Goal: Task Accomplishment & Management: Complete application form

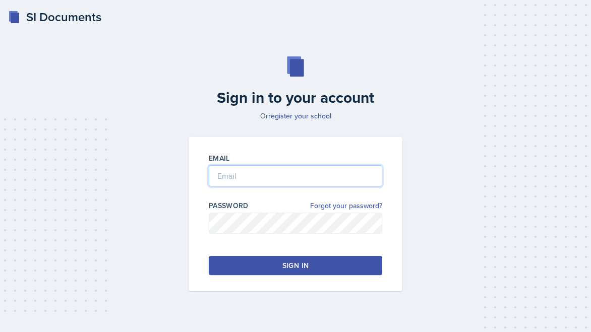
type input "[PERSON_NAME][EMAIL_ADDRESS][PERSON_NAME][DOMAIN_NAME]"
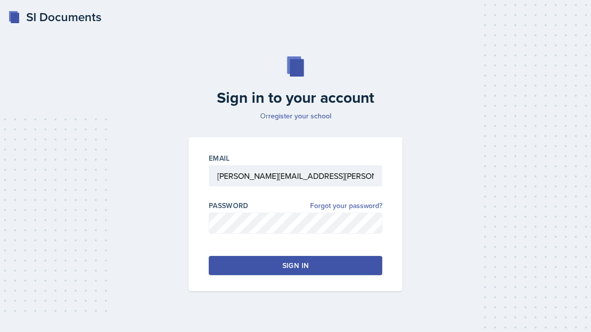
click at [266, 267] on button "Sign in" at bounding box center [295, 265] width 173 height 19
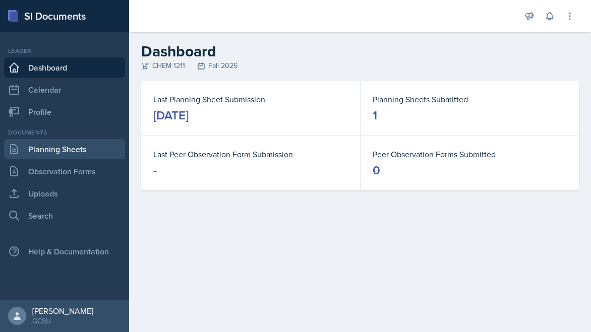
click at [93, 141] on link "Planning Sheets" at bounding box center [64, 149] width 121 height 20
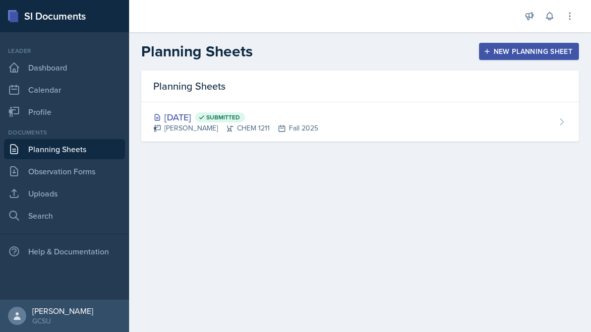
click at [521, 52] on div "New Planning Sheet" at bounding box center [528, 51] width 87 height 8
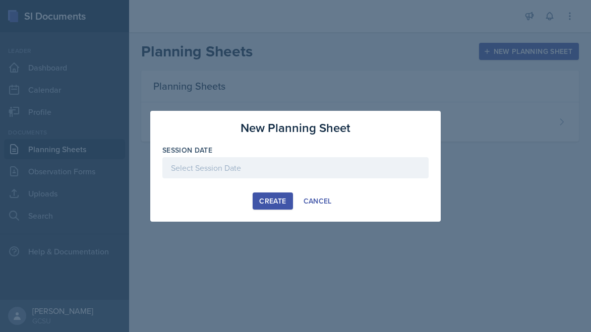
click at [340, 160] on div at bounding box center [295, 167] width 266 height 21
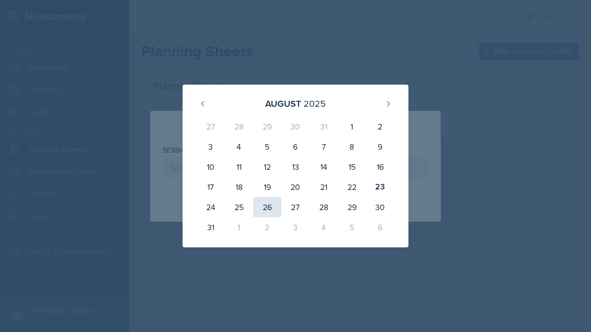
click at [273, 209] on div "26" at bounding box center [267, 207] width 28 height 20
type input "[DATE]"
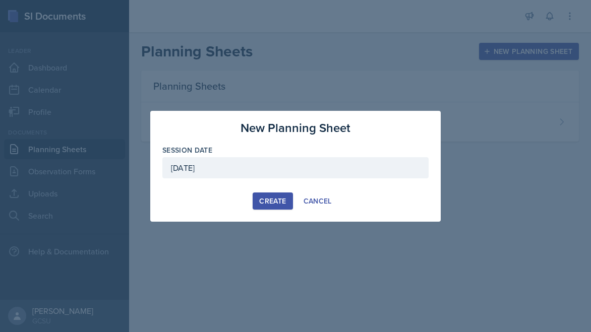
click at [269, 204] on div "Create" at bounding box center [272, 201] width 27 height 8
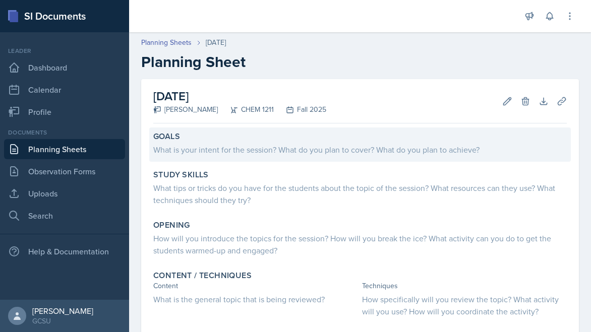
click at [286, 154] on div "What is your intent for the session? What do you plan to cover? What do you pla…" at bounding box center [359, 150] width 413 height 12
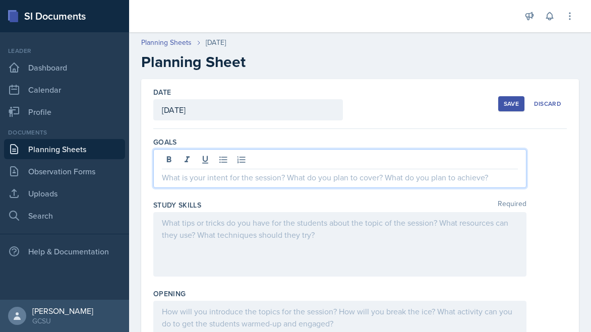
click at [286, 154] on div at bounding box center [339, 168] width 373 height 39
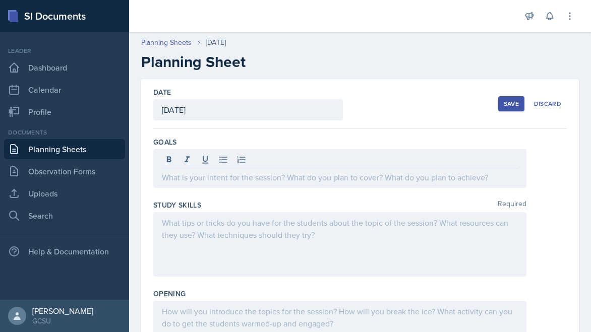
click at [80, 149] on link "Planning Sheets" at bounding box center [64, 149] width 121 height 20
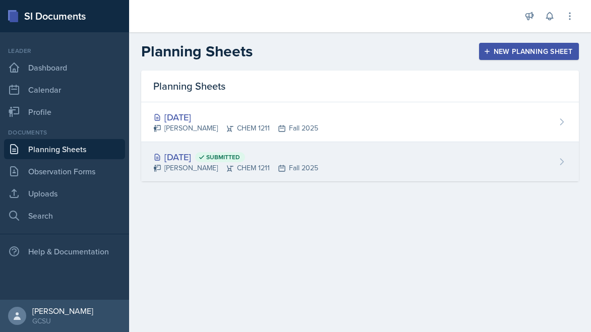
click at [202, 150] on div "[DATE] Submitted [PERSON_NAME] CHEM 1211 Fall 2025" at bounding box center [359, 161] width 437 height 39
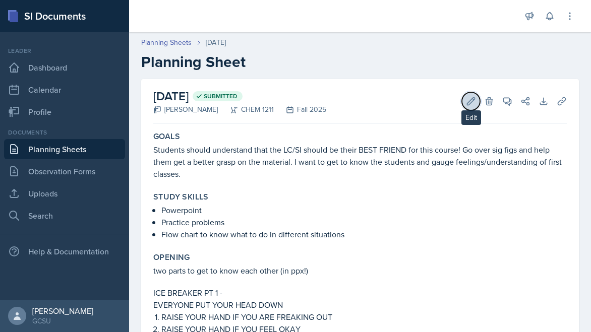
click at [471, 100] on icon at bounding box center [471, 101] width 10 height 10
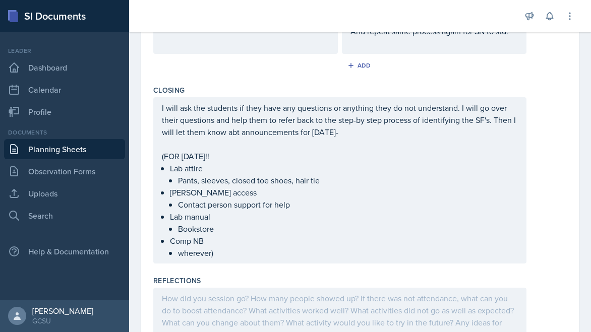
scroll to position [815, 0]
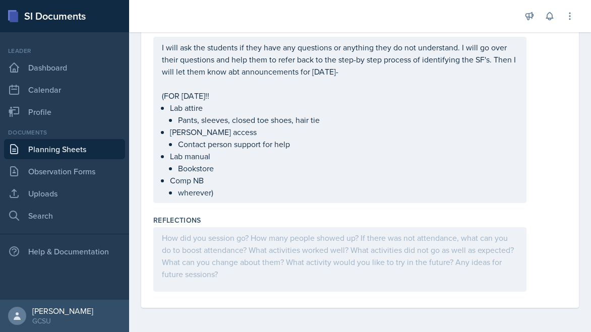
click at [276, 256] on div at bounding box center [339, 259] width 373 height 65
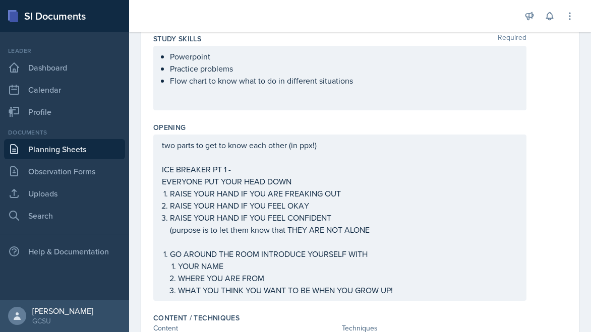
scroll to position [0, 0]
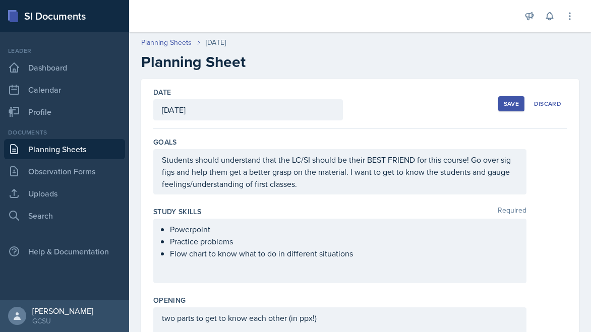
click at [513, 103] on div "Save" at bounding box center [511, 104] width 15 height 8
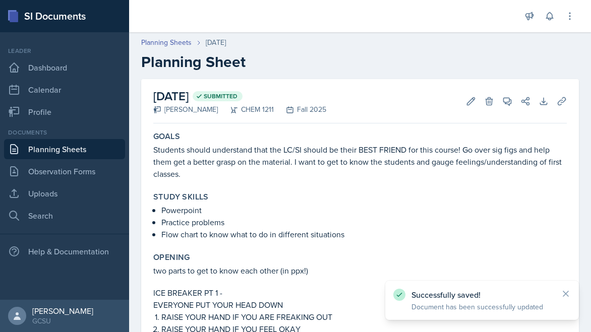
click at [167, 48] on div "Planning Sheets [DATE] Planning Sheet" at bounding box center [360, 54] width 462 height 34
click at [165, 43] on link "Planning Sheets" at bounding box center [166, 42] width 50 height 11
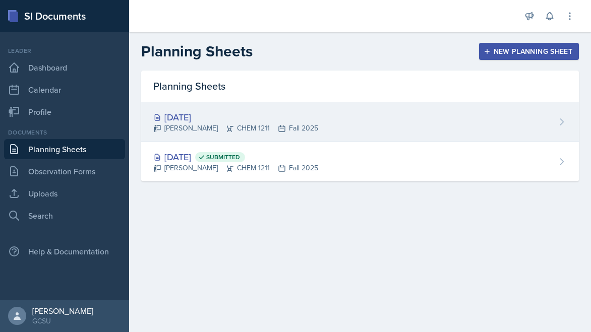
click at [195, 129] on div "[PERSON_NAME] CHEM 1211 Fall 2025" at bounding box center [235, 128] width 165 height 11
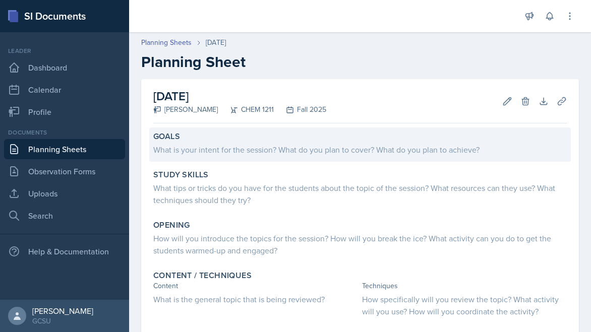
click at [379, 128] on div "Goals What is your intent for the session? What do you plan to cover? What do y…" at bounding box center [359, 145] width 421 height 34
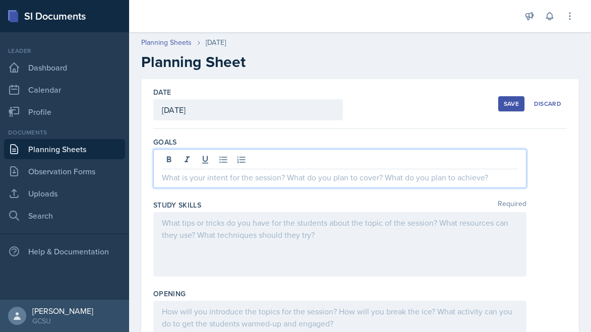
click at [354, 159] on div at bounding box center [339, 168] width 373 height 39
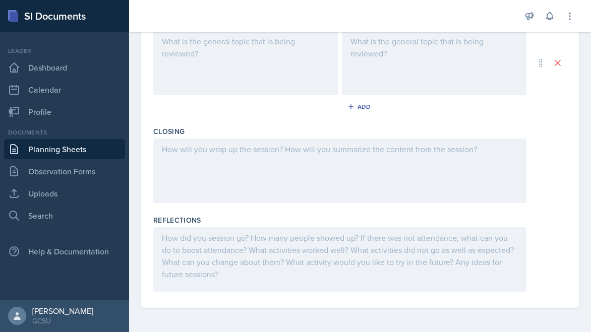
click at [320, 178] on div at bounding box center [339, 171] width 373 height 65
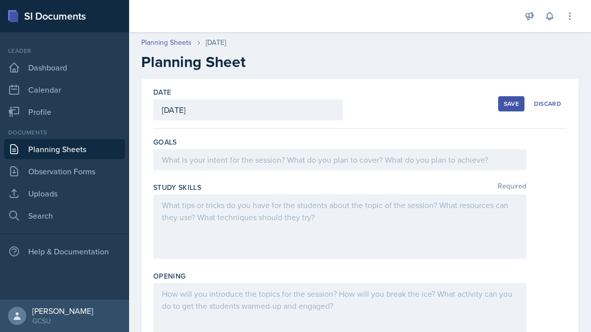
click at [227, 220] on div at bounding box center [339, 227] width 373 height 65
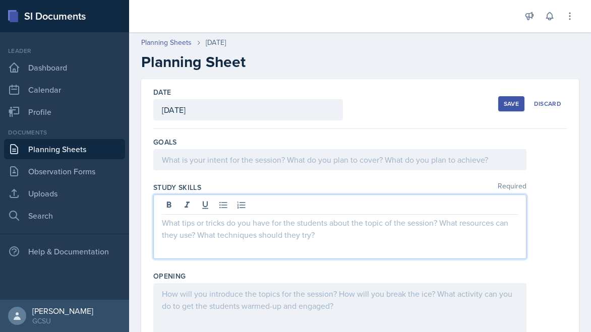
click at [240, 319] on div at bounding box center [339, 315] width 373 height 65
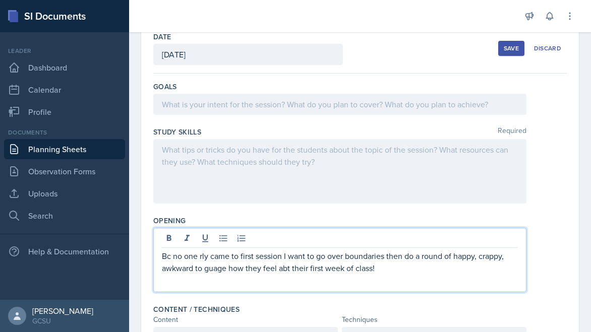
scroll to position [62, 0]
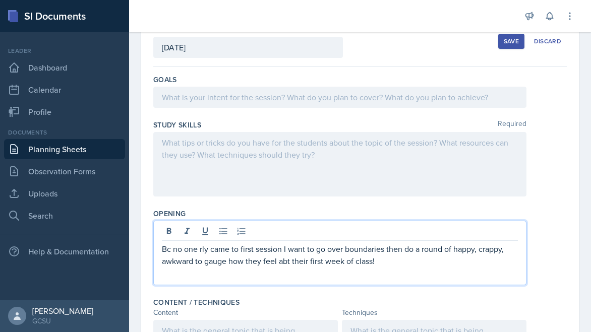
click at [402, 257] on p "Bc no one rly came to first session I want to go over boundaries then do a roun…" at bounding box center [340, 255] width 356 height 24
click at [403, 263] on p "Bc no one rly came to first session I want to go over boundaries then do a roun…" at bounding box center [340, 255] width 356 height 24
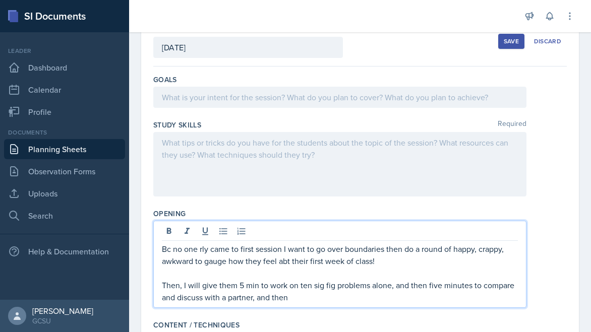
click at [296, 301] on p "Then, I will give them 5 min to work on ten sig fig problems alone, and then fi…" at bounding box center [340, 291] width 356 height 24
click at [182, 282] on p "Then, I will give them 5 min to work on ten sig fig problems alone, and then fi…" at bounding box center [340, 291] width 356 height 24
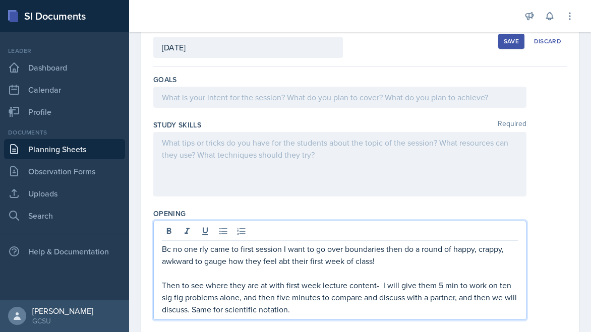
click at [292, 313] on p "Then to see where they are at with first week lecture content- I will give them…" at bounding box center [340, 297] width 356 height 36
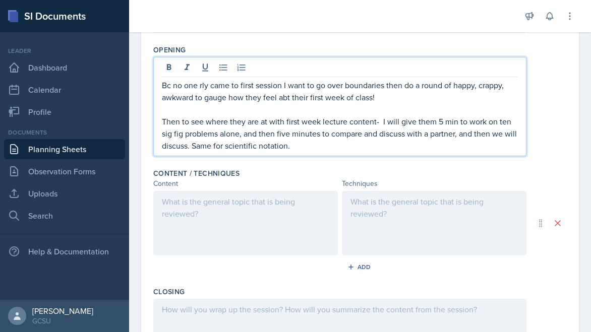
scroll to position [238, 0]
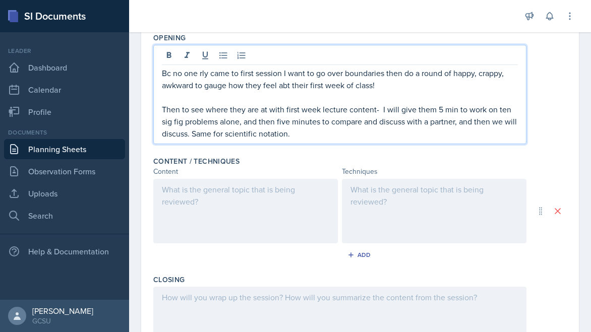
click at [243, 169] on div "Content" at bounding box center [245, 171] width 184 height 11
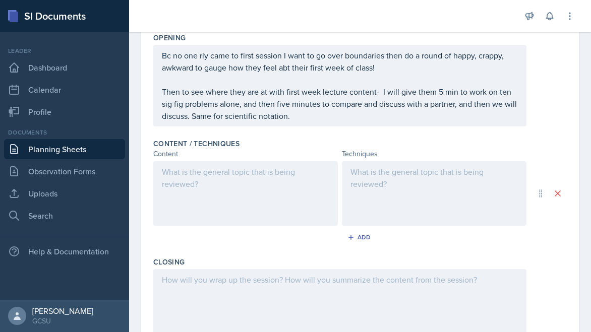
click at [237, 184] on div at bounding box center [245, 193] width 184 height 65
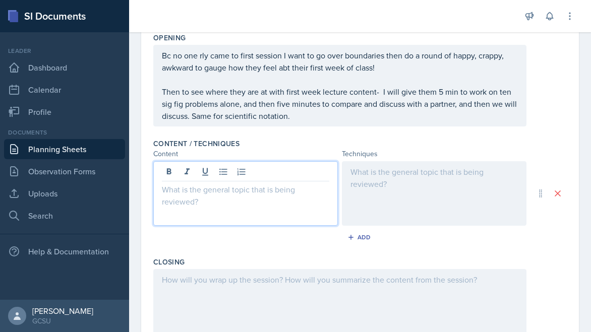
scroll to position [256, 0]
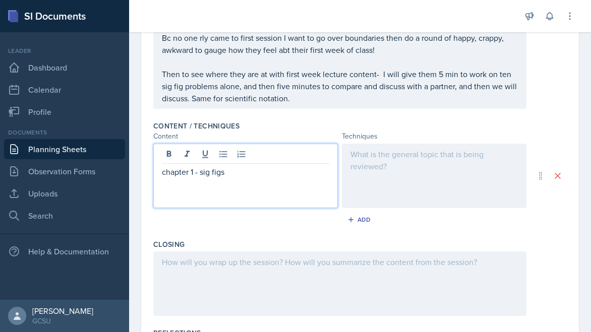
click at [379, 166] on div at bounding box center [434, 176] width 184 height 65
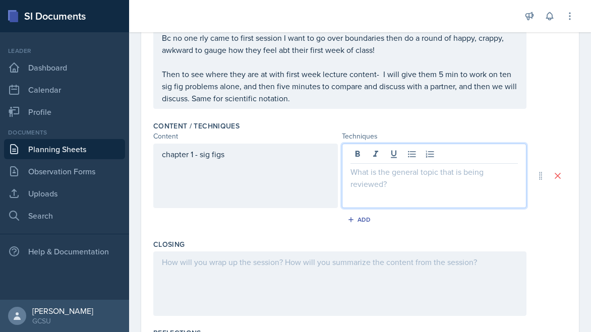
scroll to position [274, 0]
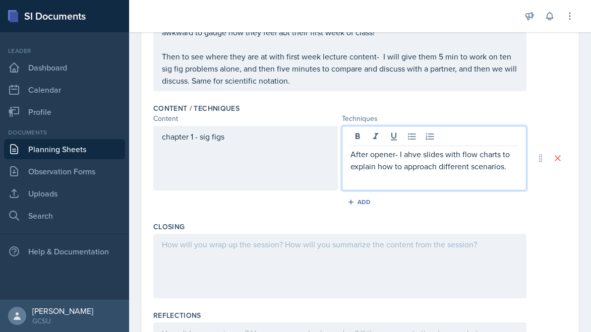
click at [415, 153] on p "After opener- I ahve slides with flow charts to explain how to approach differe…" at bounding box center [433, 160] width 167 height 24
click at [414, 153] on p "After opener- I ahve slides with flow charts to explain how to approach differe…" at bounding box center [433, 160] width 167 height 24
click at [357, 167] on p "After opener- I have slides with flow charts to explain how to approach differe…" at bounding box center [433, 160] width 167 height 24
click at [358, 202] on div "Add" at bounding box center [360, 202] width 22 height 8
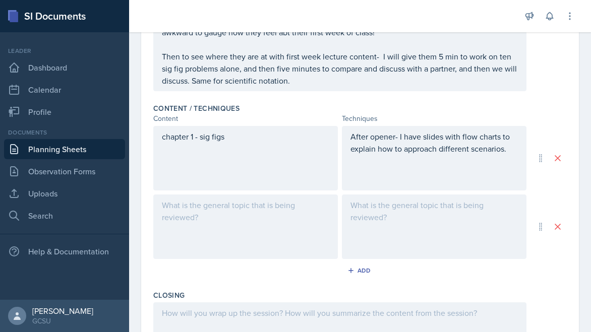
click at [282, 220] on div at bounding box center [245, 227] width 184 height 65
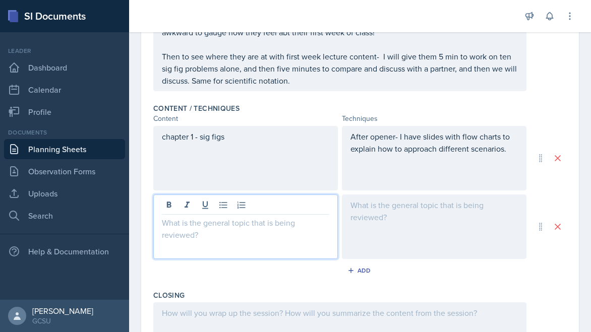
scroll to position [291, 0]
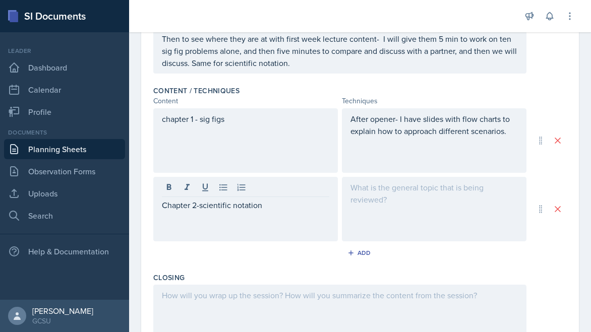
click at [404, 146] on div "After opener- I have slides with flow charts to explain how to approach differe…" at bounding box center [434, 140] width 184 height 65
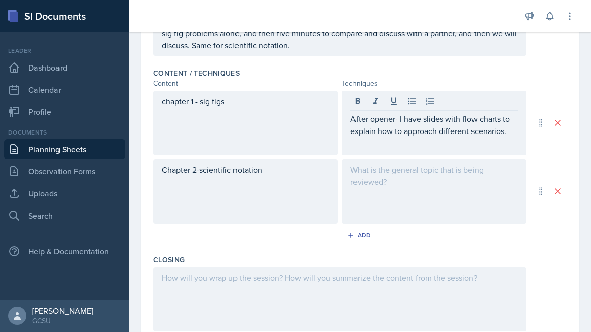
click at [404, 146] on div "After opener- I have slides with flow charts to explain how to approach differe…" at bounding box center [434, 123] width 184 height 65
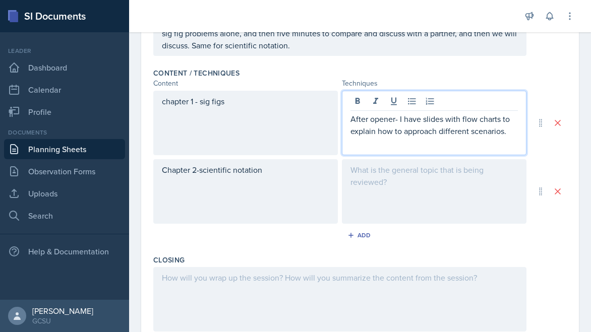
click at [397, 128] on p "After opener- I have slides with flow charts to explain how to approach differe…" at bounding box center [433, 125] width 167 height 24
copy p "After opener- I have slides with flow charts to explain how to approach differe…"
click at [399, 174] on p at bounding box center [433, 170] width 167 height 12
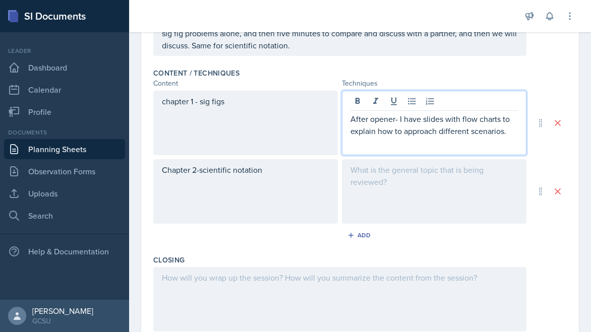
scroll to position [327, 0]
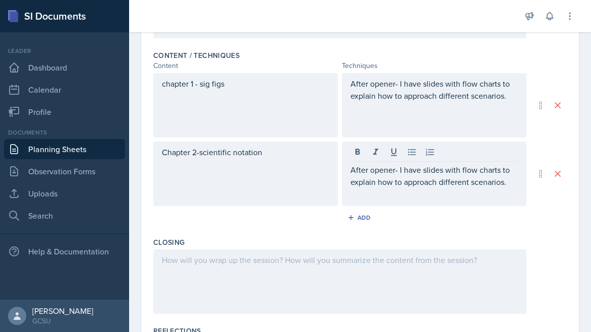
click at [479, 196] on div "After opener- I have slides with flow charts to explain how to approach differe…" at bounding box center [434, 174] width 184 height 65
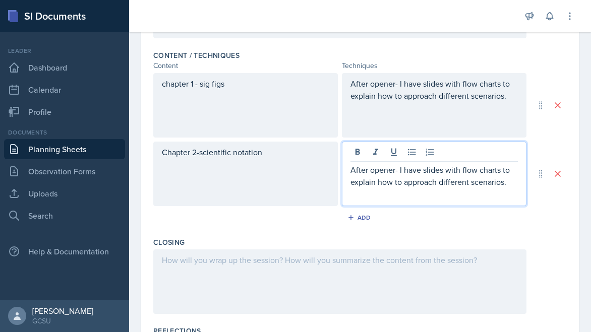
drag, startPoint x: 439, startPoint y: 170, endPoint x: 511, endPoint y: 180, distance: 72.3
click at [511, 180] on p "After opener- I have slides with flow charts to explain how to approach differe…" at bounding box center [433, 176] width 167 height 24
click at [469, 186] on p "After opener- I have slide with how to approach these types of problems, as wel…" at bounding box center [433, 182] width 167 height 36
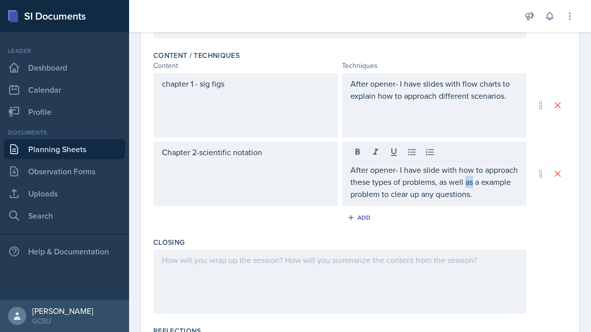
click at [466, 252] on div at bounding box center [339, 281] width 373 height 65
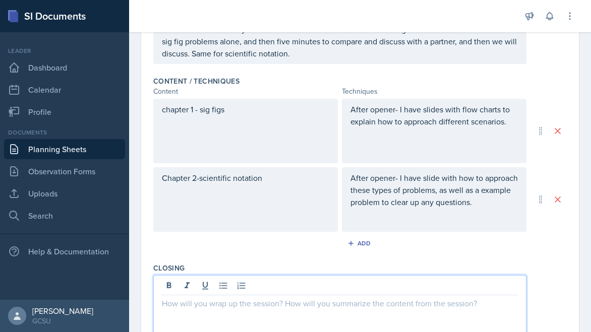
scroll to position [302, 0]
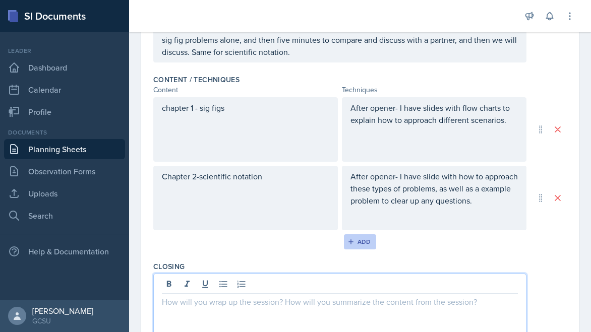
click at [356, 239] on div "Add" at bounding box center [360, 242] width 22 height 8
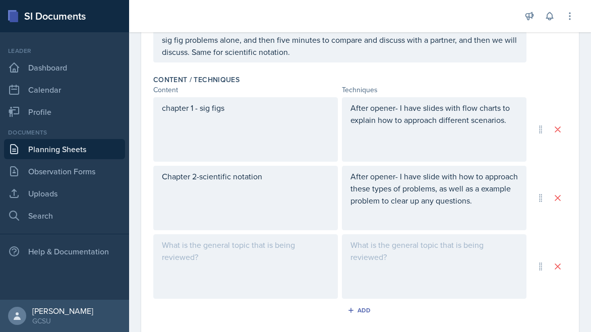
click at [262, 264] on div at bounding box center [245, 266] width 184 height 65
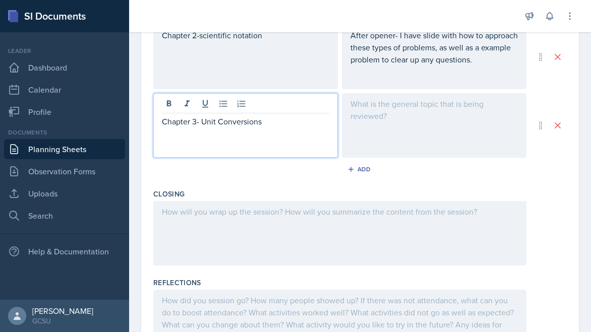
scroll to position [506, 0]
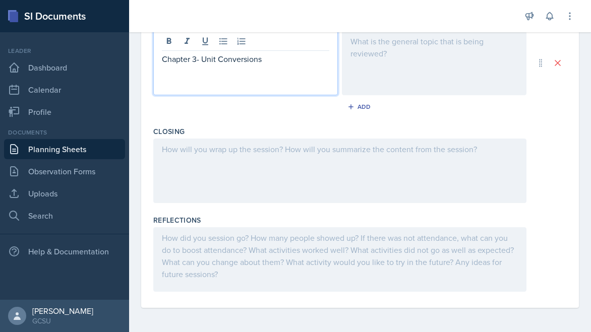
click at [215, 178] on div at bounding box center [339, 171] width 373 height 65
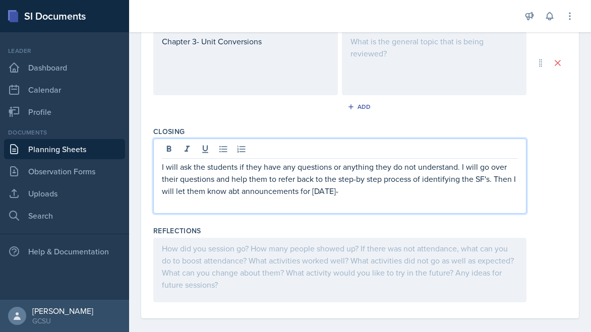
click at [362, 210] on div "I will ask the students if they have any questions or anything they do not unde…" at bounding box center [339, 176] width 373 height 75
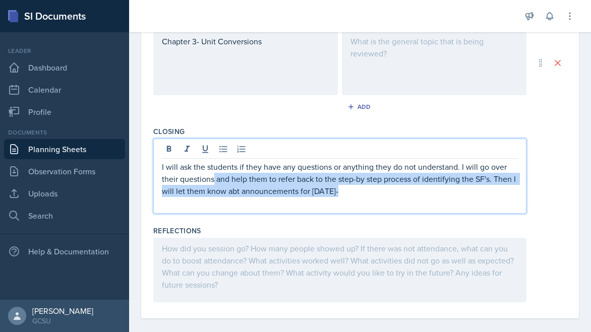
drag, startPoint x: 213, startPoint y: 177, endPoint x: 435, endPoint y: 193, distance: 222.8
click at [435, 193] on p "I will ask the students if they have any questions or anything they do not unde…" at bounding box center [340, 179] width 356 height 36
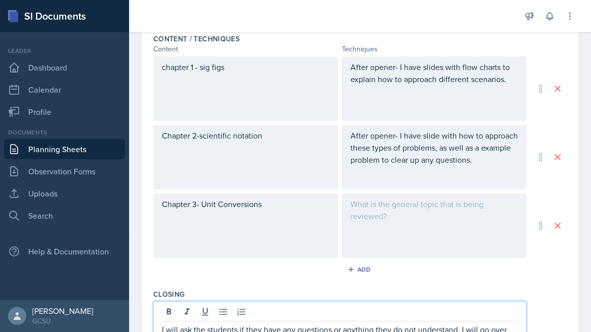
click at [420, 229] on div at bounding box center [434, 226] width 184 height 65
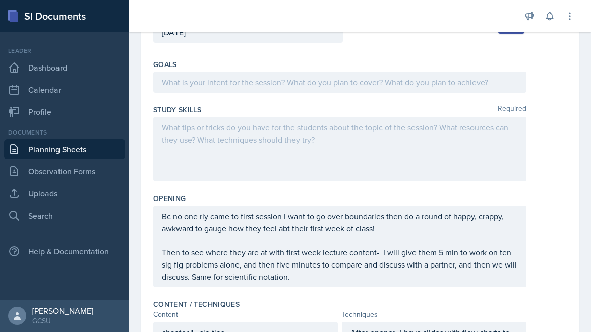
scroll to position [0, 0]
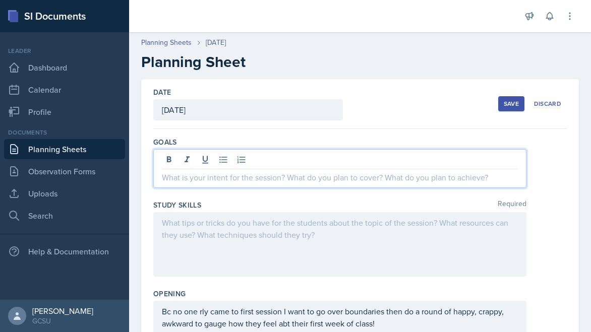
click at [292, 161] on div at bounding box center [339, 168] width 373 height 39
click at [269, 227] on div at bounding box center [339, 244] width 373 height 65
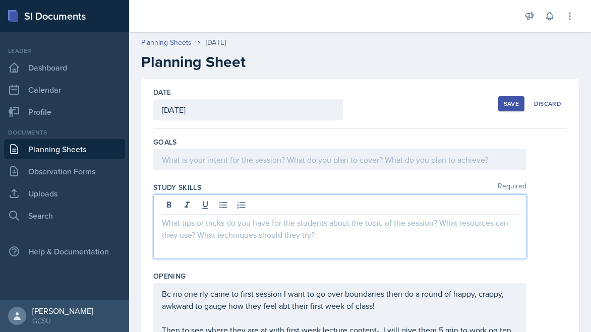
click at [281, 177] on div "Goals" at bounding box center [359, 155] width 413 height 45
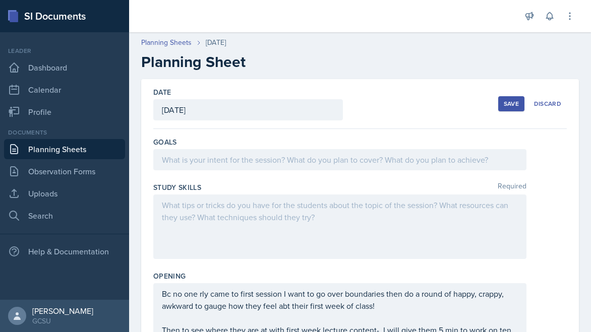
click at [284, 153] on div at bounding box center [339, 159] width 373 height 21
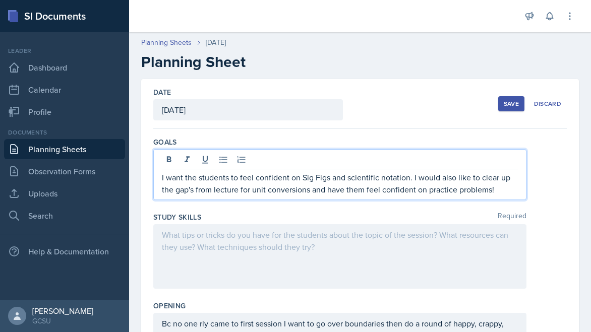
click at [273, 253] on div at bounding box center [339, 256] width 373 height 65
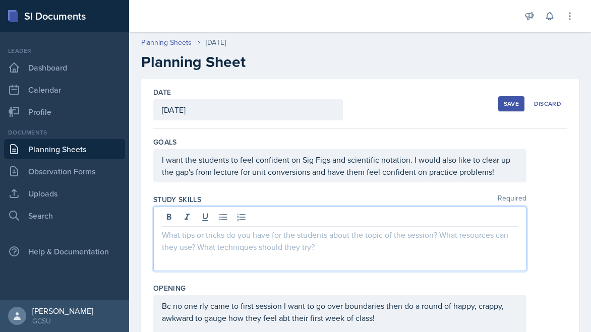
click at [231, 172] on p "I want the students to feel confident on Sig Figs and scientific notation. I wo…" at bounding box center [340, 166] width 356 height 24
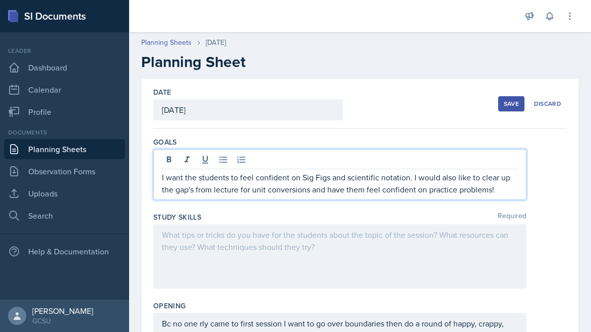
click at [223, 263] on div at bounding box center [339, 256] width 373 height 65
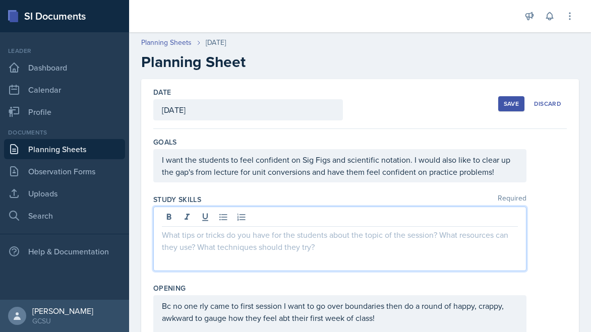
click at [191, 170] on div "I want the students to feel confident on Sig Figs and scientific notation. I wo…" at bounding box center [339, 165] width 373 height 33
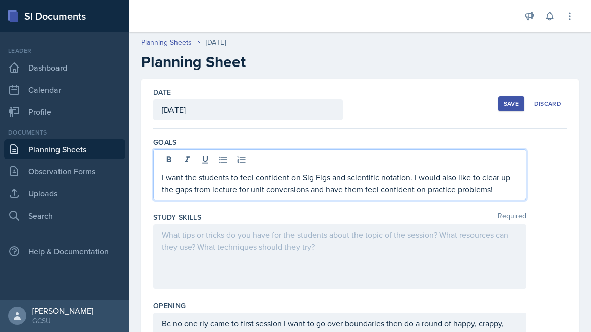
click at [208, 254] on div at bounding box center [339, 256] width 373 height 65
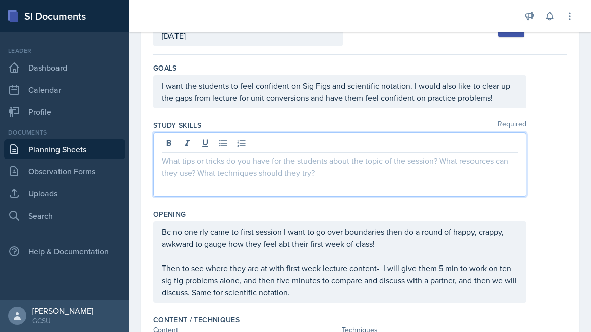
scroll to position [75, 0]
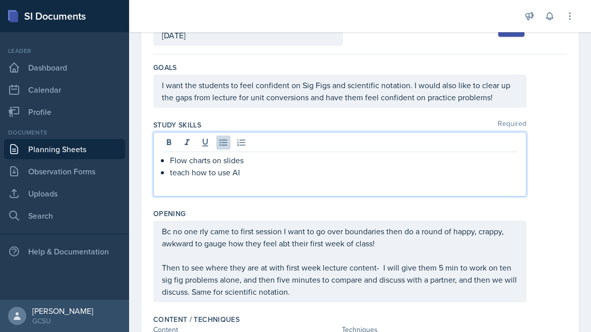
click at [192, 172] on p "teach how to use AI" at bounding box center [344, 172] width 348 height 12
click at [280, 174] on p "teach them how to use AI" at bounding box center [344, 172] width 348 height 12
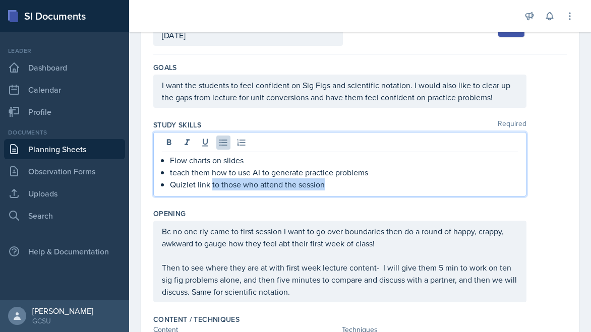
drag, startPoint x: 350, startPoint y: 188, endPoint x: 212, endPoint y: 187, distance: 138.6
click at [212, 187] on p "Quizlet link to those who attend the session" at bounding box center [344, 184] width 348 height 12
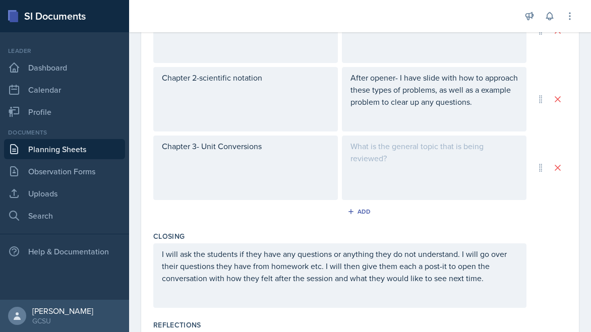
click at [273, 174] on div "Chapter 3- Unit Conversions" at bounding box center [245, 168] width 184 height 65
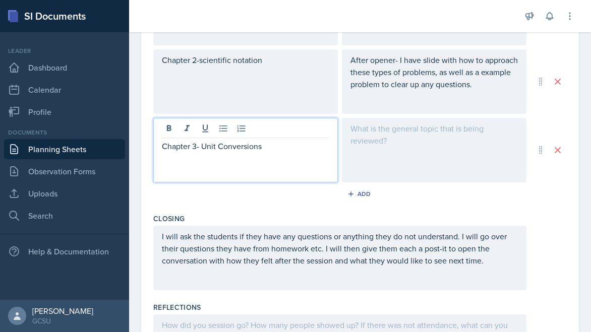
click at [396, 171] on div at bounding box center [434, 150] width 184 height 65
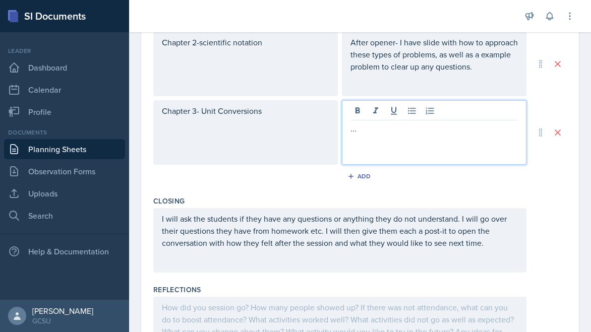
scroll to position [518, 0]
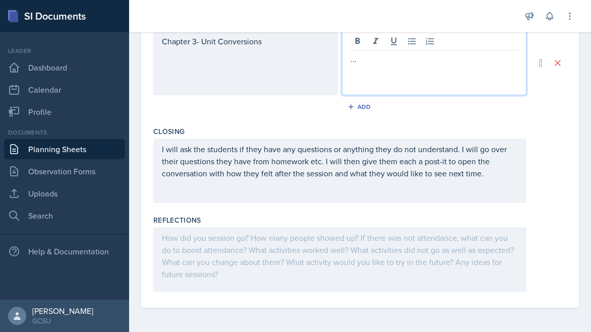
click at [424, 85] on div "..." at bounding box center [434, 63] width 184 height 65
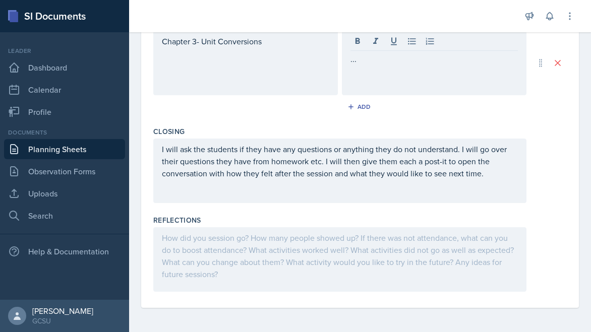
click at [424, 85] on div "..." at bounding box center [434, 63] width 184 height 65
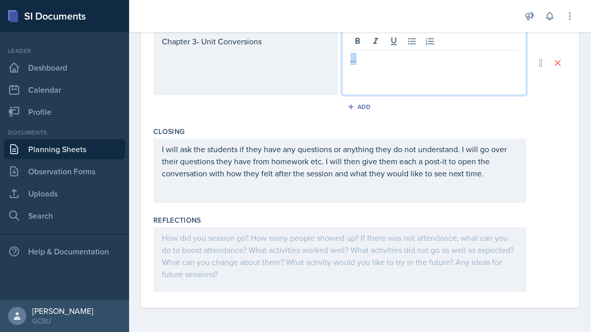
drag, startPoint x: 379, startPoint y: 64, endPoint x: 305, endPoint y: 64, distance: 73.6
click at [305, 64] on div "Chapter 3- Unit Conversions ..." at bounding box center [339, 63] width 373 height 65
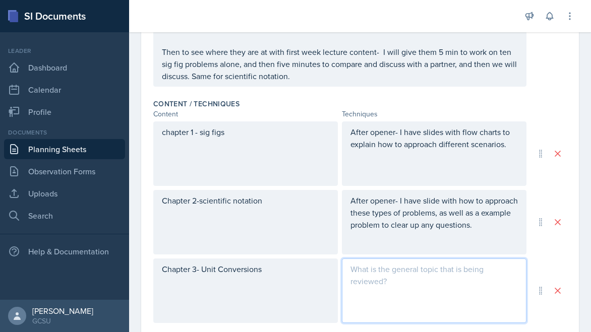
scroll to position [0, 0]
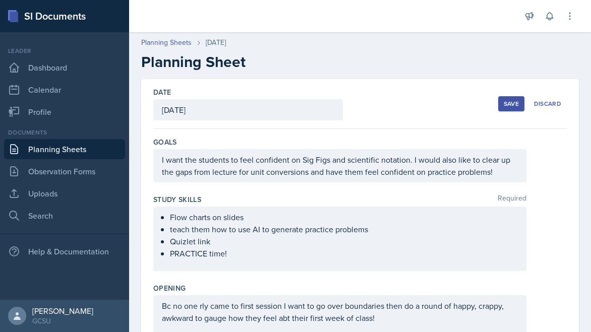
click at [508, 100] on div "Save" at bounding box center [511, 104] width 15 height 8
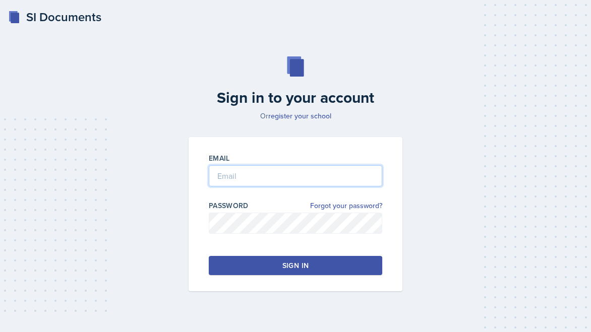
type input "[PERSON_NAME][EMAIL_ADDRESS][PERSON_NAME][DOMAIN_NAME]"
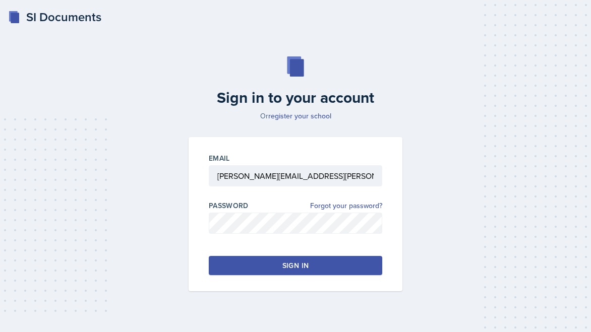
click at [276, 269] on button "Sign in" at bounding box center [295, 265] width 173 height 19
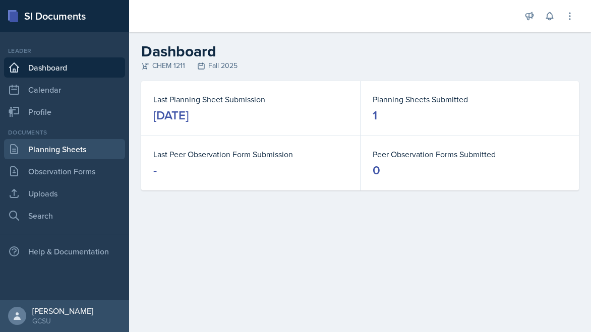
click at [70, 156] on link "Planning Sheets" at bounding box center [64, 149] width 121 height 20
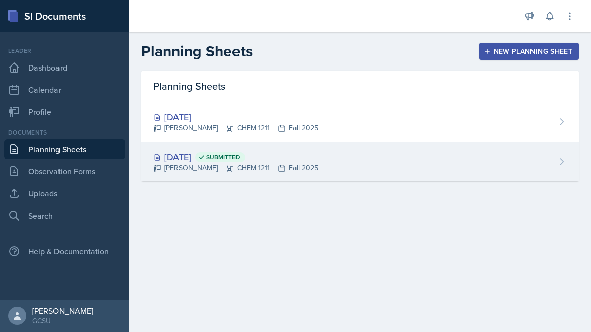
click at [162, 158] on div "[DATE] Submitted" at bounding box center [235, 157] width 165 height 14
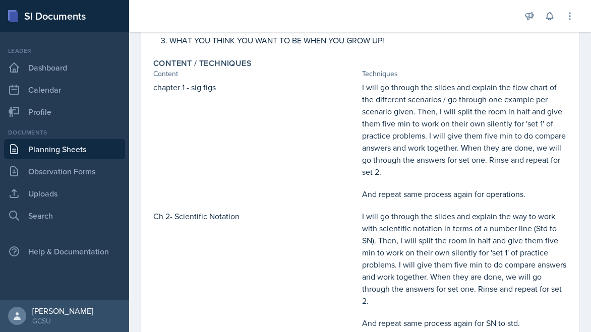
scroll to position [390, 0]
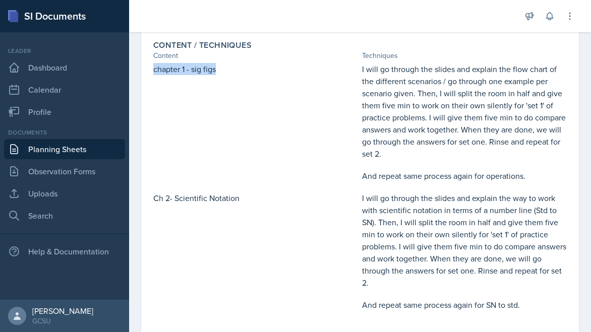
drag, startPoint x: 154, startPoint y: 72, endPoint x: 246, endPoint y: 76, distance: 92.8
click at [246, 76] on div "chapter 1 - sig figs" at bounding box center [255, 122] width 205 height 119
copy p "chapter 1 - sig figs"
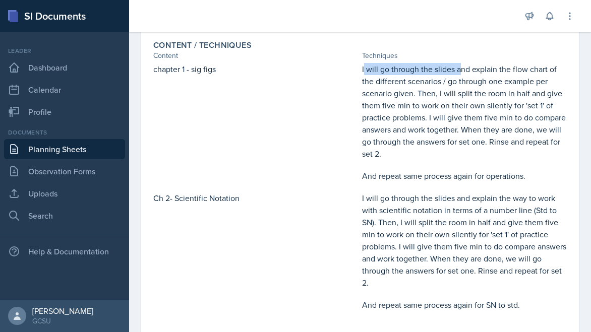
drag, startPoint x: 363, startPoint y: 65, endPoint x: 457, endPoint y: 74, distance: 94.7
click at [457, 74] on p "I will go through the slides and explain the flow chart of the different scenar…" at bounding box center [464, 111] width 205 height 97
click at [465, 114] on p "I will go through the slides and explain the flow chart of the different scenar…" at bounding box center [464, 111] width 205 height 97
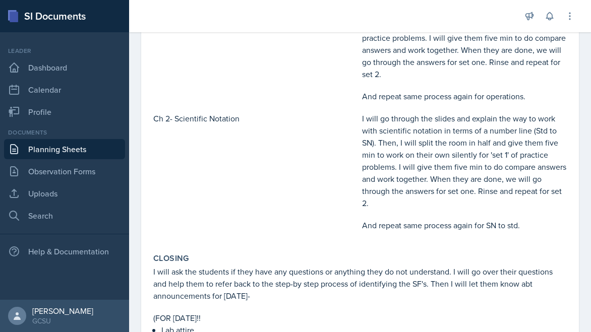
scroll to position [647, 0]
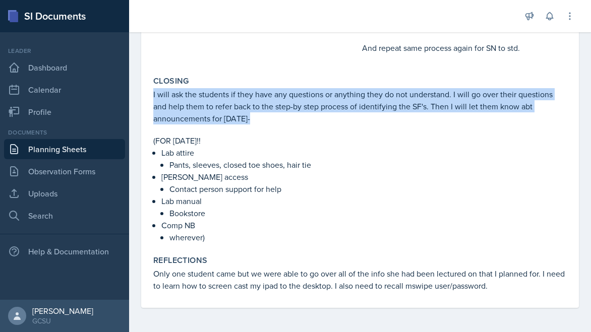
drag, startPoint x: 303, startPoint y: 119, endPoint x: 136, endPoint y: 96, distance: 168.4
copy p "I will ask the students if they have any questions or anything they do not unde…"
